Goal: Information Seeking & Learning: Learn about a topic

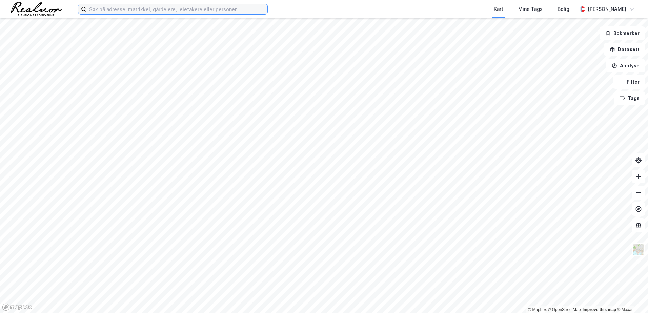
click at [112, 11] on input at bounding box center [176, 9] width 181 height 10
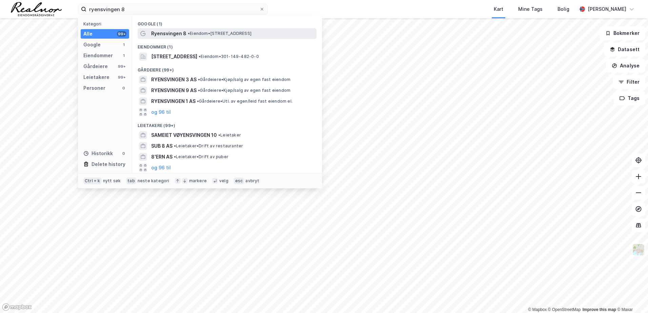
click at [205, 32] on span "• Eiendom • [STREET_ADDRESS]" at bounding box center [220, 33] width 64 height 5
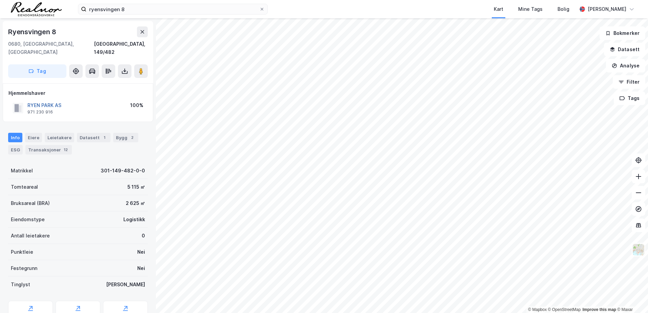
click at [0, 0] on button "RYEN PARK AS" at bounding box center [0, 0] width 0 height 0
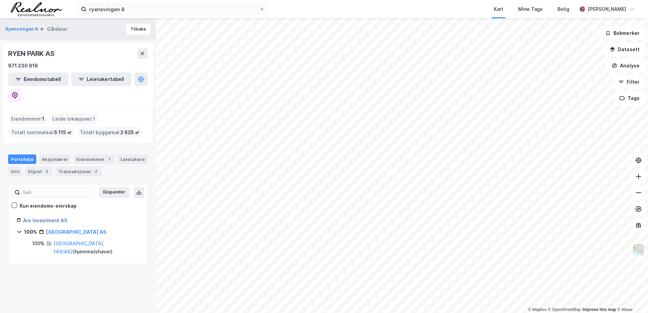
click at [48, 218] on link "Aro Investment AS" at bounding box center [45, 221] width 44 height 6
click at [124, 155] on div "Leietakere" at bounding box center [132, 159] width 29 height 9
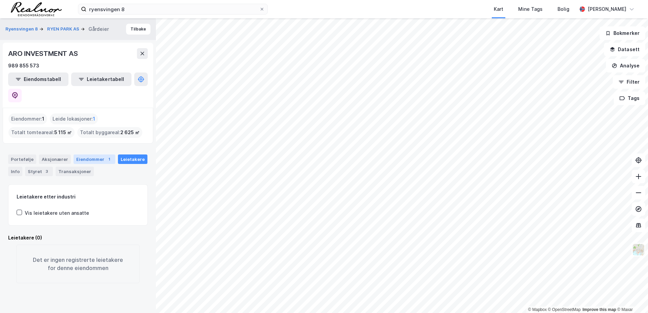
click at [90, 155] on div "Eiendommer 1" at bounding box center [95, 159] width 42 height 9
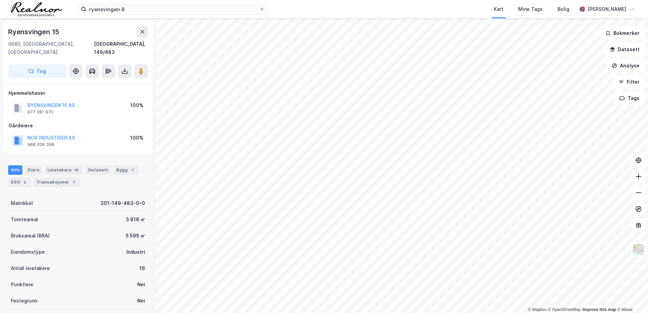
scroll to position [1, 0]
click at [0, 0] on button "RYENSVINGEN 15 AS" at bounding box center [0, 0] width 0 height 0
click at [0, 0] on button "WATRIUM AS" at bounding box center [0, 0] width 0 height 0
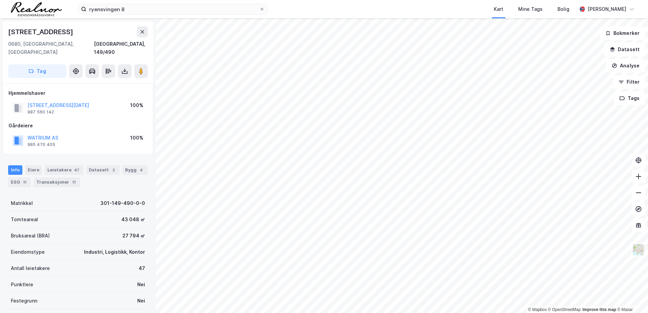
scroll to position [1, 0]
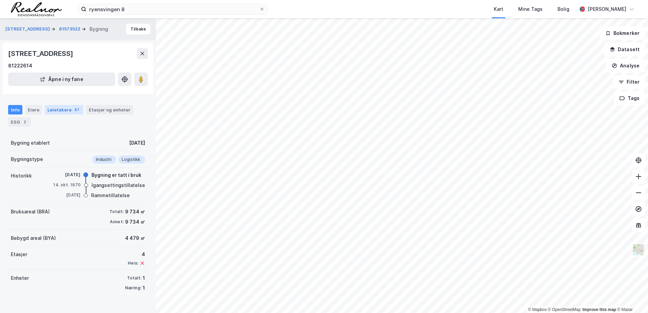
click at [61, 108] on div "Leietakere 47" at bounding box center [64, 109] width 39 height 9
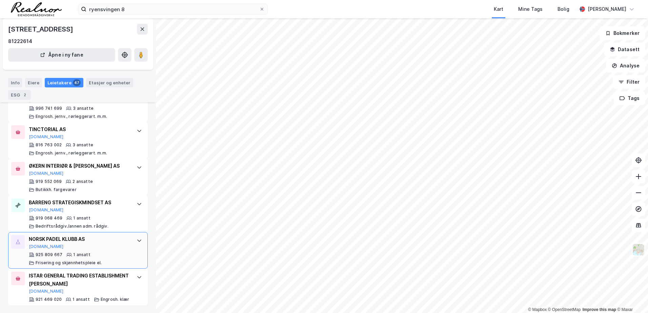
scroll to position [1725, 0]
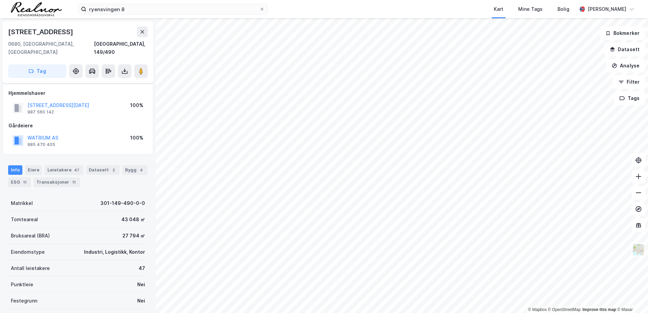
scroll to position [124, 0]
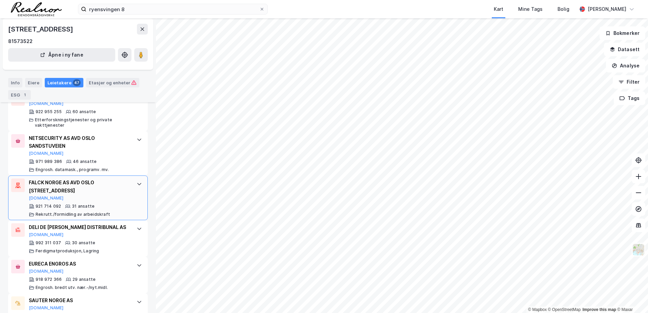
scroll to position [407, 0]
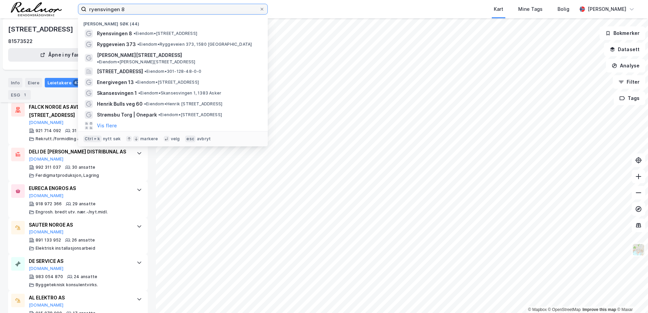
drag, startPoint x: 111, startPoint y: 9, endPoint x: 0, endPoint y: -2, distance: 111.1
click at [0, 0] on html "ryensvingen 8 Nylige søk (44) Ryensvingen 8 • Eiendom • [STREET_ADDRESS] • Eien…" at bounding box center [324, 156] width 648 height 313
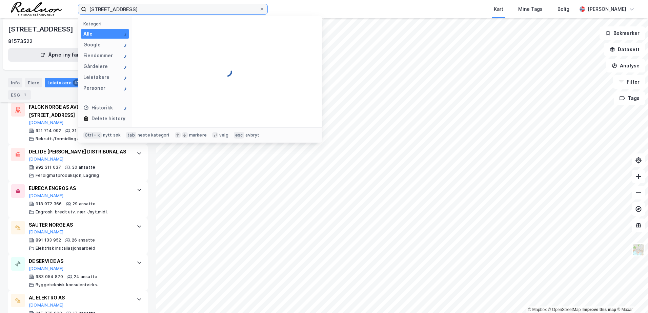
type input "[STREET_ADDRESS]"
